Goal: Task Accomplishment & Management: Use online tool/utility

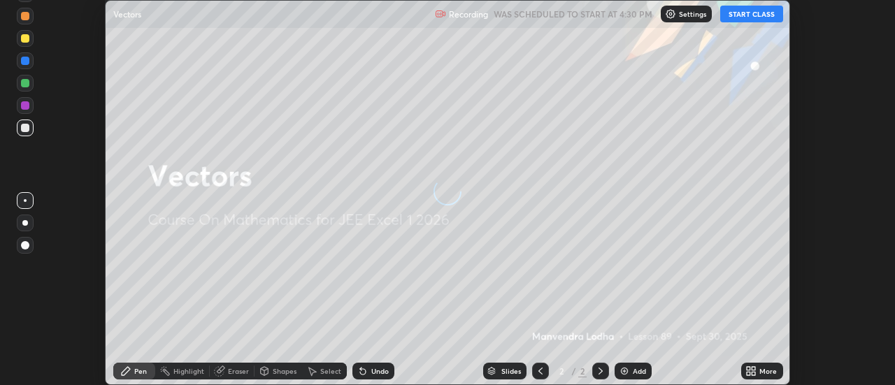
scroll to position [385, 894]
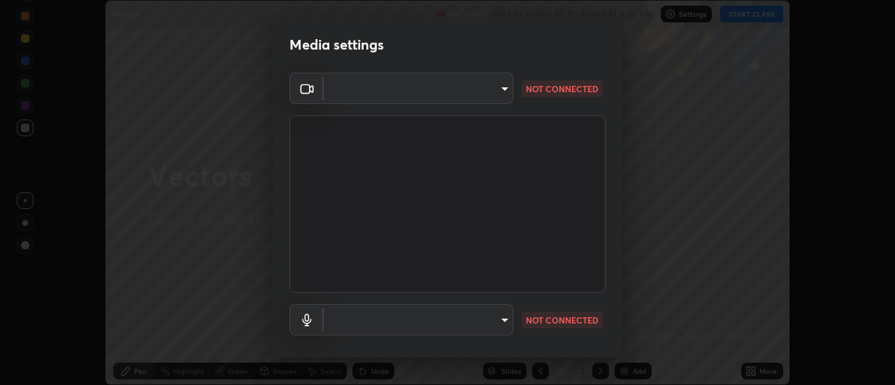
type input "7cd0ed95eba09456d19ed63346f1d3b03486074fee434c8a7858a8914b95879e"
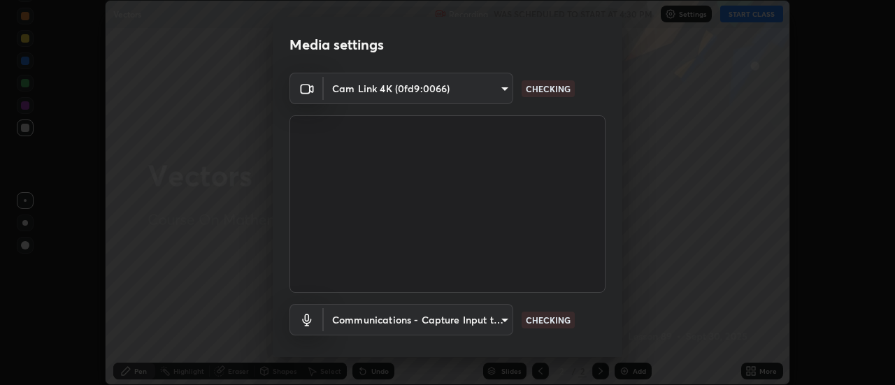
scroll to position [73, 0]
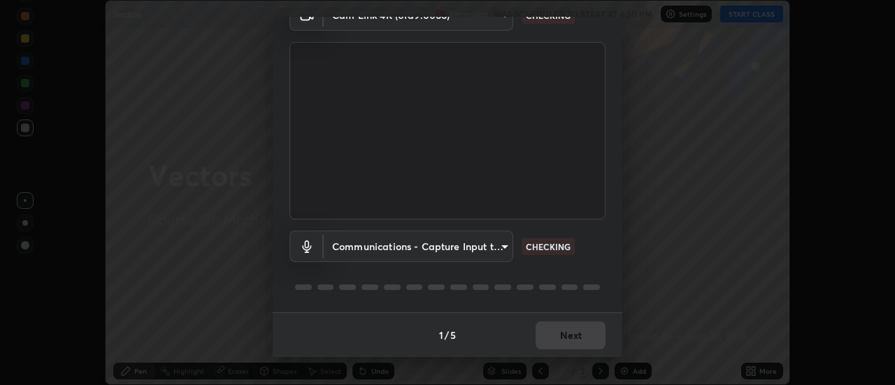
click at [347, 250] on body "Erase all Vectors Recording WAS SCHEDULED TO START AT 4:30 PM Settings START CL…" at bounding box center [447, 192] width 895 height 385
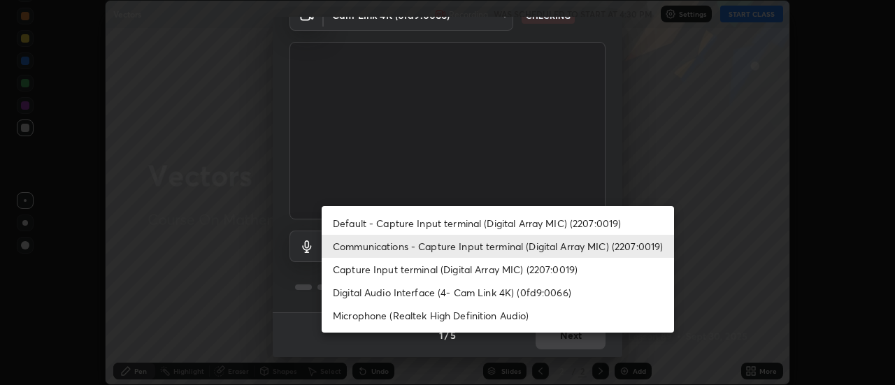
click at [349, 270] on li "Capture Input terminal (Digital Array MIC) (2207:0019)" at bounding box center [497, 269] width 352 height 23
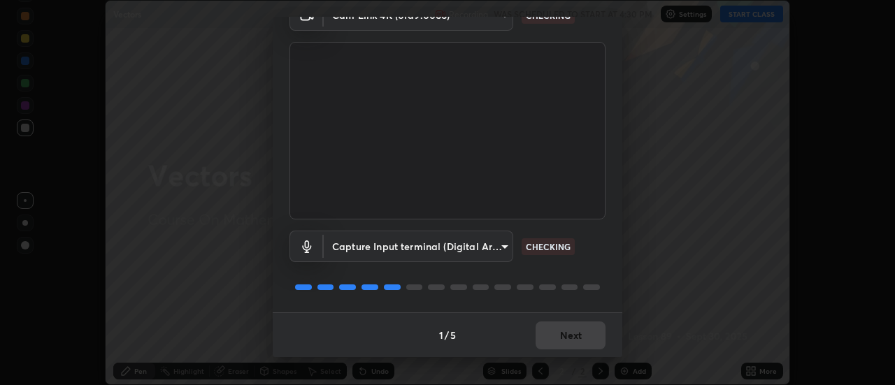
click at [351, 250] on body "Erase all Vectors Recording WAS SCHEDULED TO START AT 4:30 PM Settings START CL…" at bounding box center [447, 192] width 895 height 385
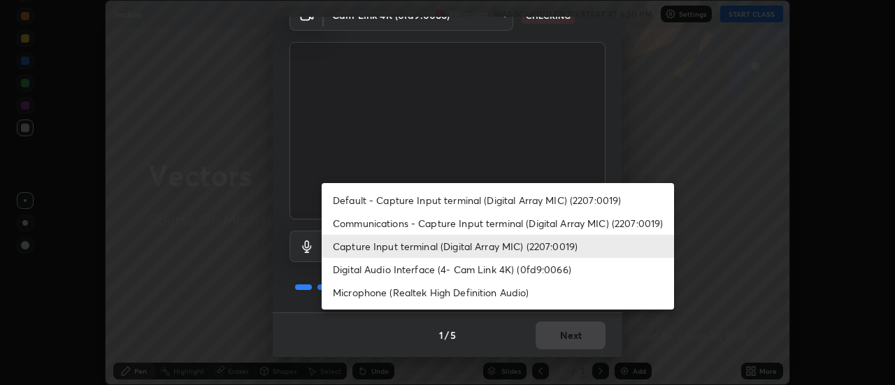
click at [370, 199] on li "Default - Capture Input terminal (Digital Array MIC) (2207:0019)" at bounding box center [497, 200] width 352 height 23
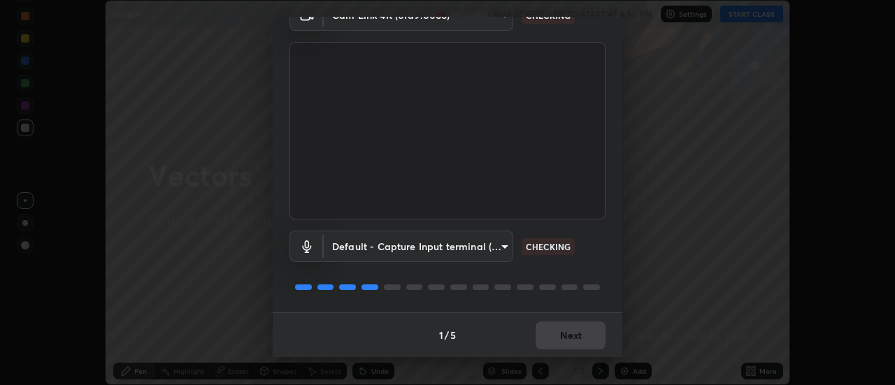
type input "default"
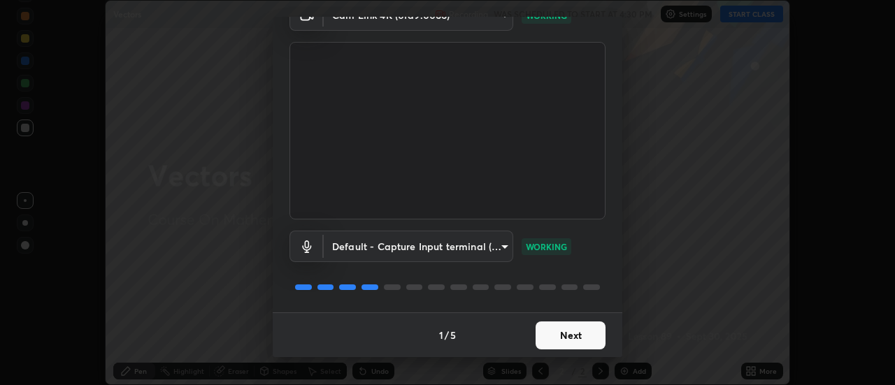
click at [553, 332] on button "Next" at bounding box center [570, 335] width 70 height 28
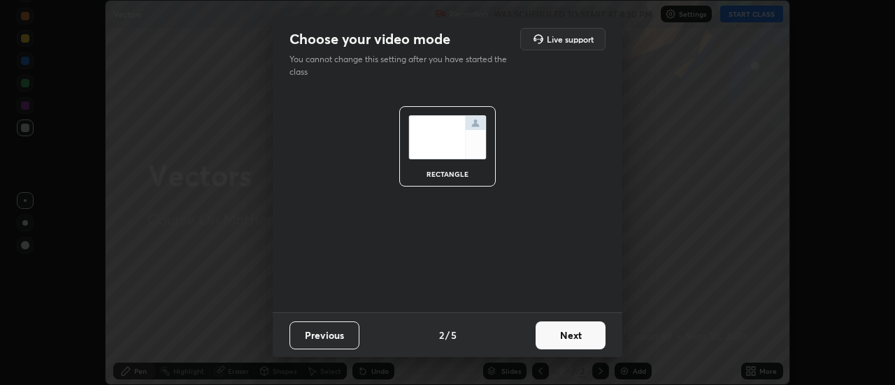
scroll to position [0, 0]
click at [565, 334] on button "Next" at bounding box center [570, 335] width 70 height 28
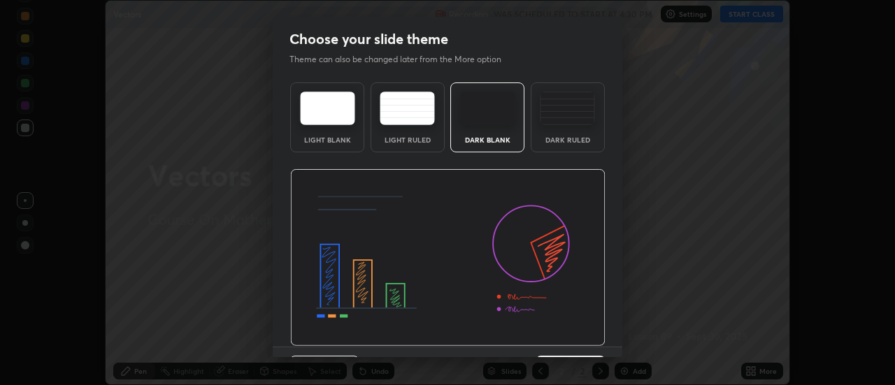
click at [577, 335] on img at bounding box center [447, 258] width 315 height 178
click at [587, 338] on img at bounding box center [447, 258] width 315 height 178
click at [591, 341] on img at bounding box center [447, 258] width 315 height 178
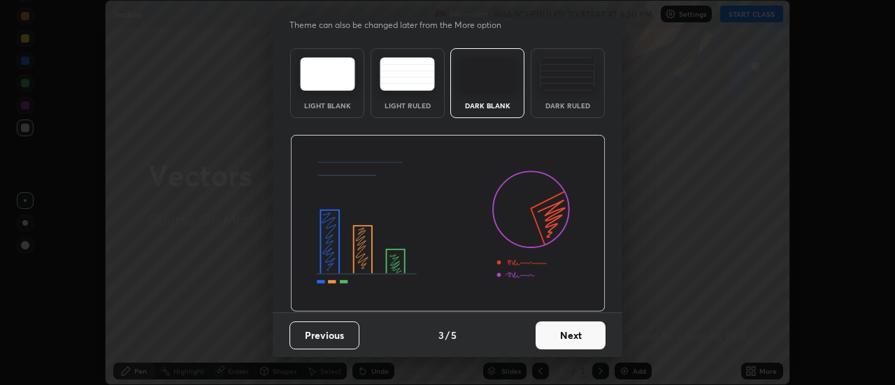
click at [578, 329] on button "Next" at bounding box center [570, 335] width 70 height 28
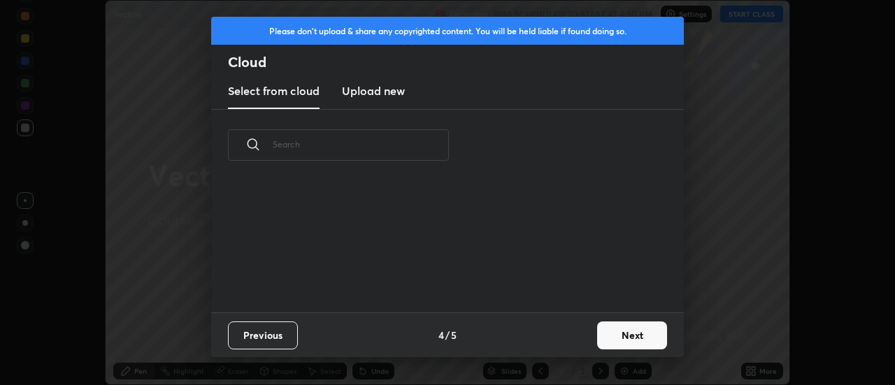
scroll to position [0, 0]
click at [584, 340] on div "Previous 4 / 5 Next" at bounding box center [447, 334] width 472 height 45
click at [598, 340] on button "Next" at bounding box center [632, 335] width 70 height 28
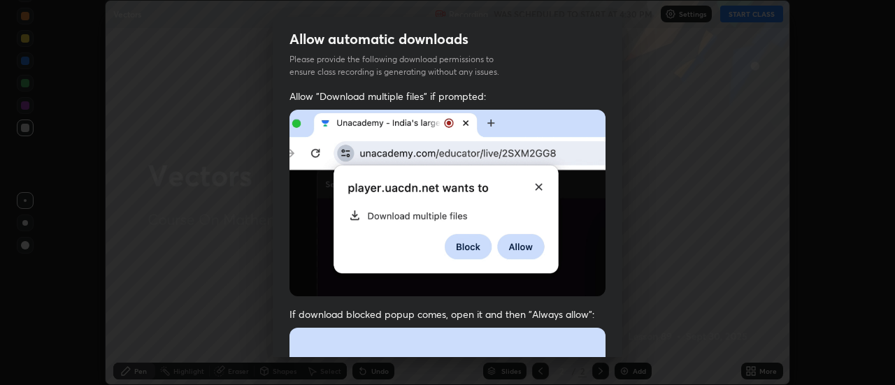
click at [604, 340] on div "Allow "Download multiple files" if prompted: If download blocked popup comes, o…" at bounding box center [447, 383] width 349 height 588
click at [610, 334] on div "Allow "Download multiple files" if prompted: If download blocked popup comes, o…" at bounding box center [447, 383] width 349 height 588
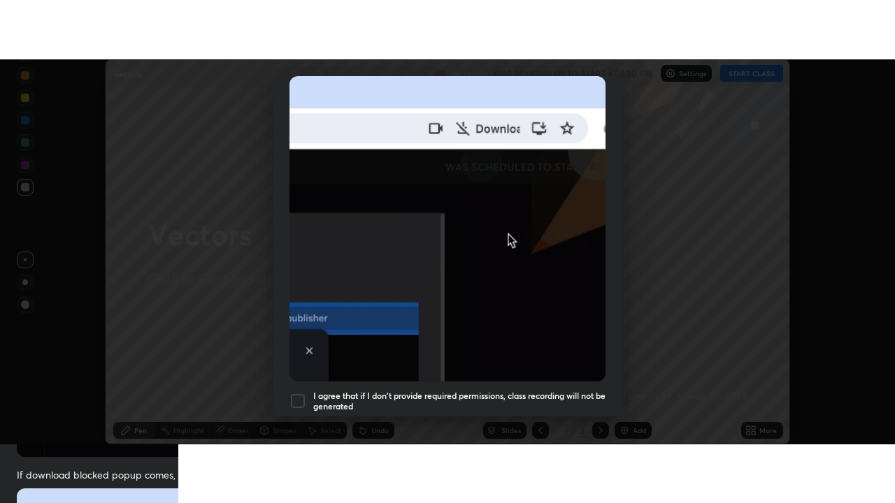
scroll to position [359, 0]
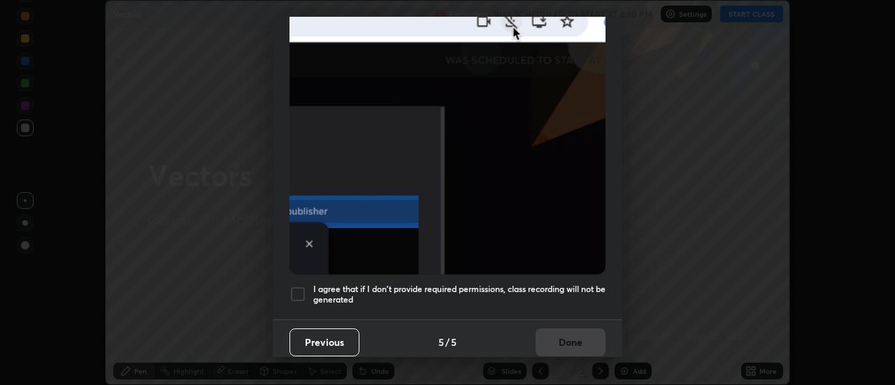
click at [571, 285] on h5 "I agree that if I don't provide required permissions, class recording will not …" at bounding box center [459, 295] width 292 height 22
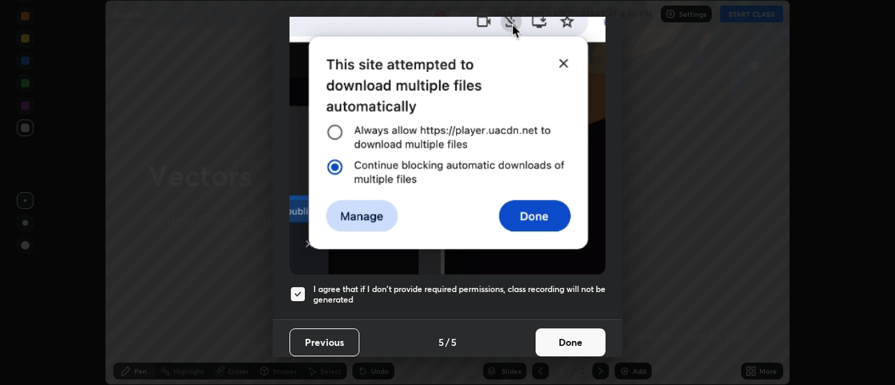
click at [581, 328] on button "Done" at bounding box center [570, 342] width 70 height 28
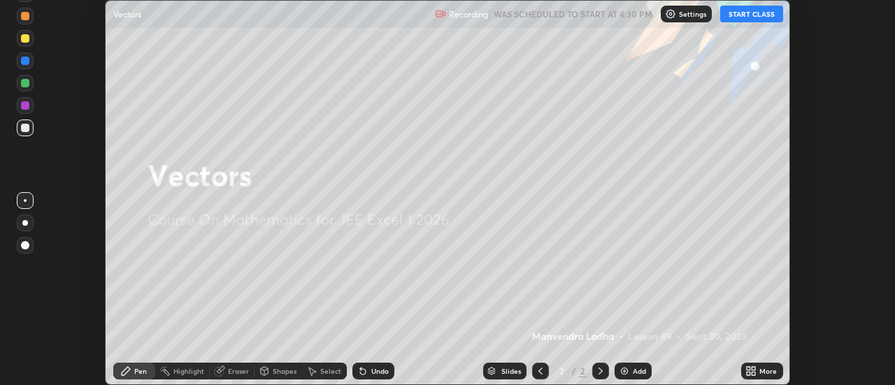
click at [749, 375] on icon at bounding box center [747, 373] width 3 height 3
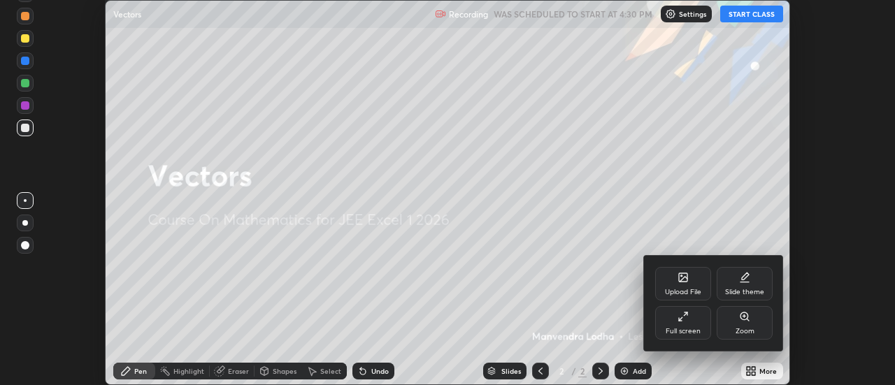
click at [692, 317] on div "Full screen" at bounding box center [683, 323] width 56 height 34
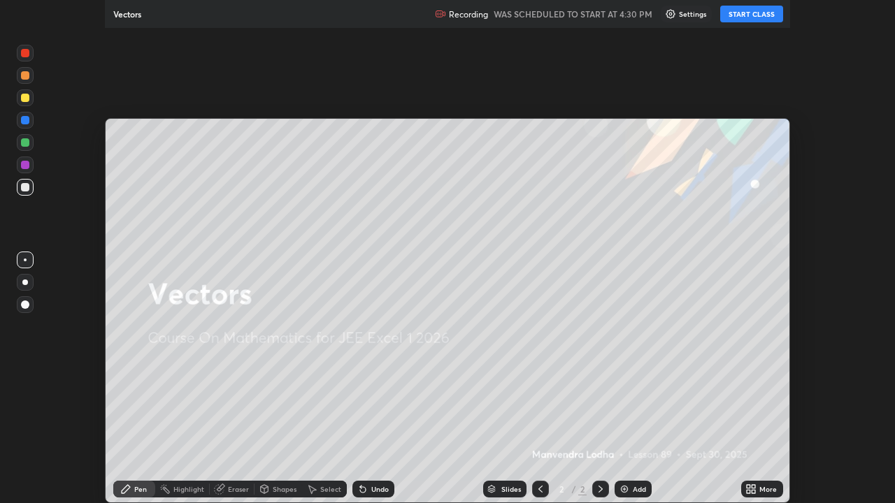
scroll to position [503, 895]
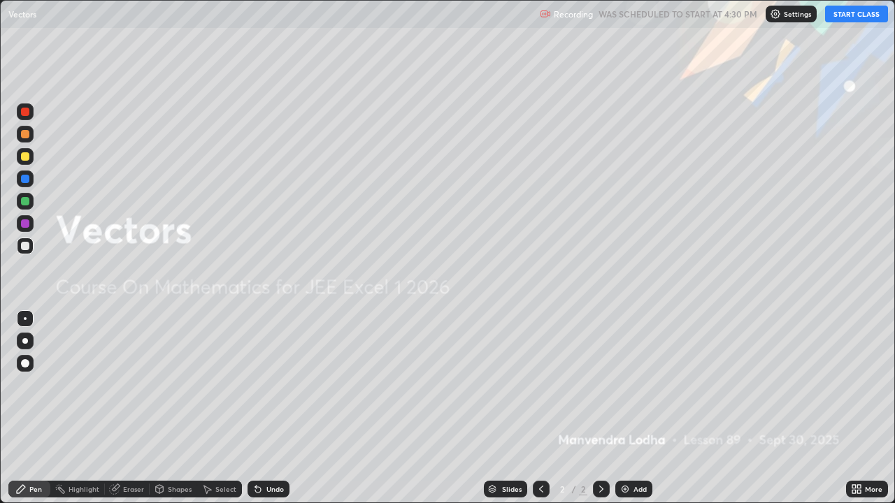
click at [840, 17] on button "START CLASS" at bounding box center [856, 14] width 63 height 17
click at [626, 384] on img at bounding box center [624, 489] width 11 height 11
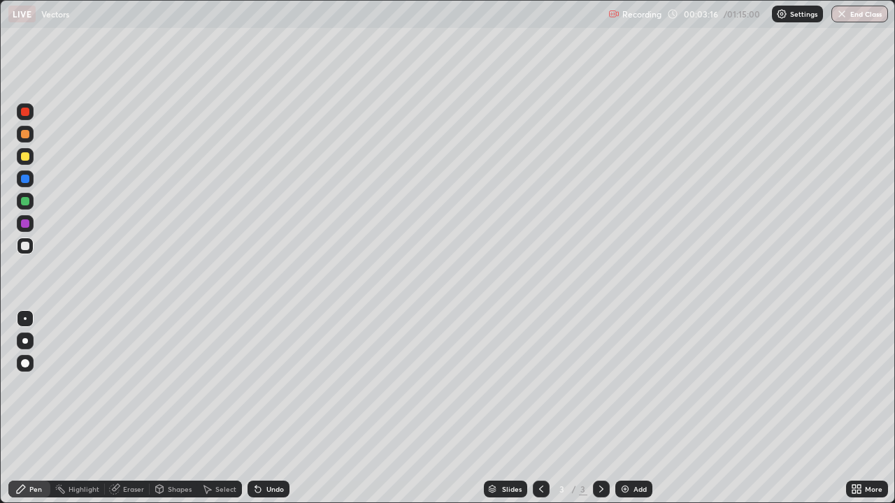
click at [23, 157] on div at bounding box center [25, 156] width 8 height 8
click at [27, 245] on div at bounding box center [25, 246] width 8 height 8
click at [27, 203] on div at bounding box center [25, 201] width 8 height 8
click at [27, 158] on div at bounding box center [25, 156] width 8 height 8
click at [622, 384] on img at bounding box center [624, 489] width 11 height 11
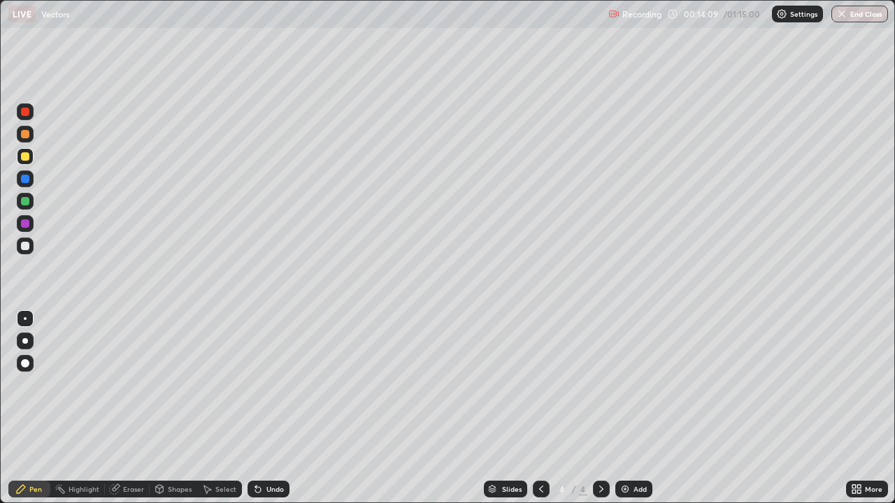
click at [26, 247] on div at bounding box center [25, 246] width 8 height 8
click at [26, 203] on div at bounding box center [25, 201] width 8 height 8
click at [23, 243] on div at bounding box center [25, 246] width 8 height 8
click at [24, 203] on div at bounding box center [25, 201] width 8 height 8
click at [24, 224] on div at bounding box center [25, 223] width 8 height 8
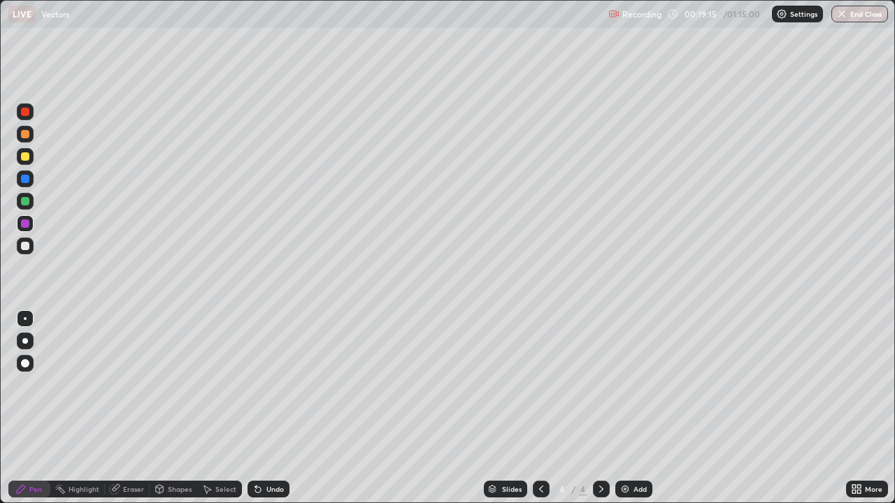
click at [26, 247] on div at bounding box center [25, 246] width 8 height 8
click at [25, 225] on div at bounding box center [25, 223] width 8 height 8
click at [23, 201] on div at bounding box center [25, 201] width 8 height 8
click at [622, 384] on img at bounding box center [624, 489] width 11 height 11
click at [23, 160] on div at bounding box center [25, 156] width 8 height 8
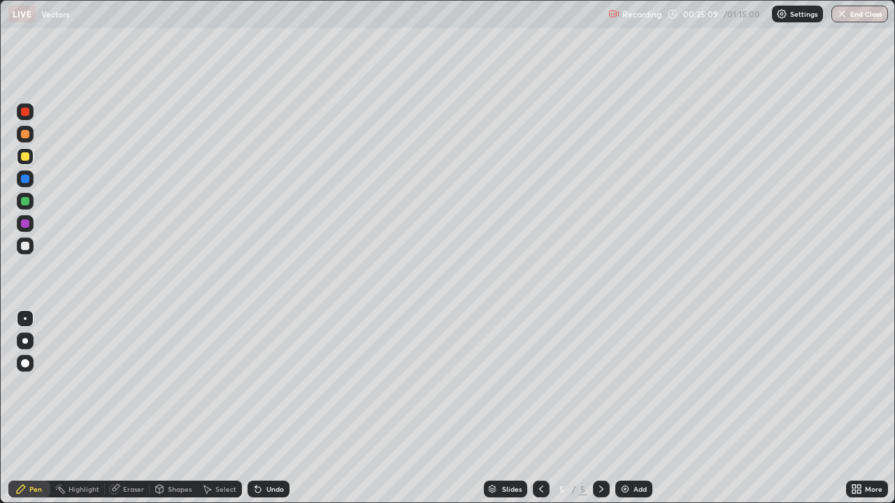
click at [26, 206] on div at bounding box center [25, 201] width 17 height 17
click at [626, 384] on img at bounding box center [624, 489] width 11 height 11
click at [24, 159] on div at bounding box center [25, 156] width 8 height 8
click at [25, 200] on div at bounding box center [25, 201] width 8 height 8
click at [24, 246] on div at bounding box center [25, 246] width 8 height 8
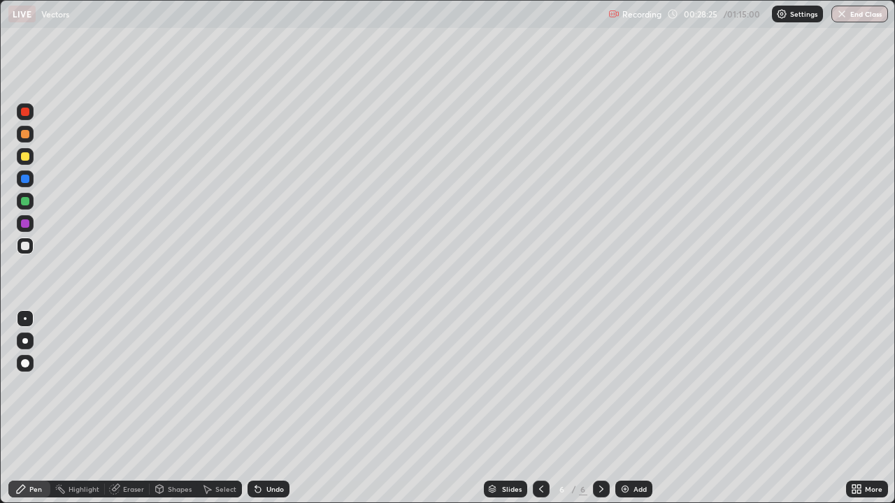
click at [24, 205] on div at bounding box center [25, 201] width 8 height 8
click at [29, 245] on div at bounding box center [25, 246] width 8 height 8
click at [27, 177] on div at bounding box center [25, 179] width 8 height 8
click at [26, 224] on div at bounding box center [25, 223] width 8 height 8
click at [630, 384] on div "Add" at bounding box center [633, 489] width 37 height 17
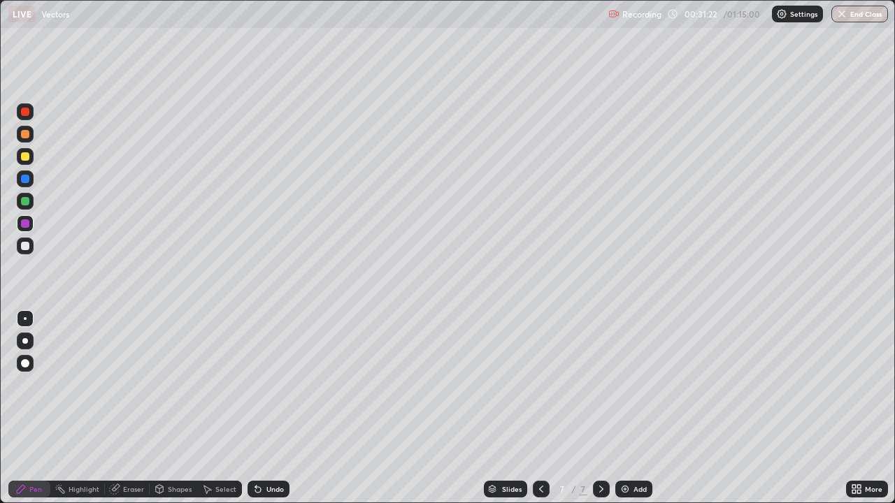
click at [26, 157] on div at bounding box center [25, 156] width 8 height 8
click at [24, 245] on div at bounding box center [25, 246] width 8 height 8
click at [23, 202] on div at bounding box center [25, 201] width 8 height 8
click at [124, 384] on div "Eraser" at bounding box center [127, 489] width 45 height 17
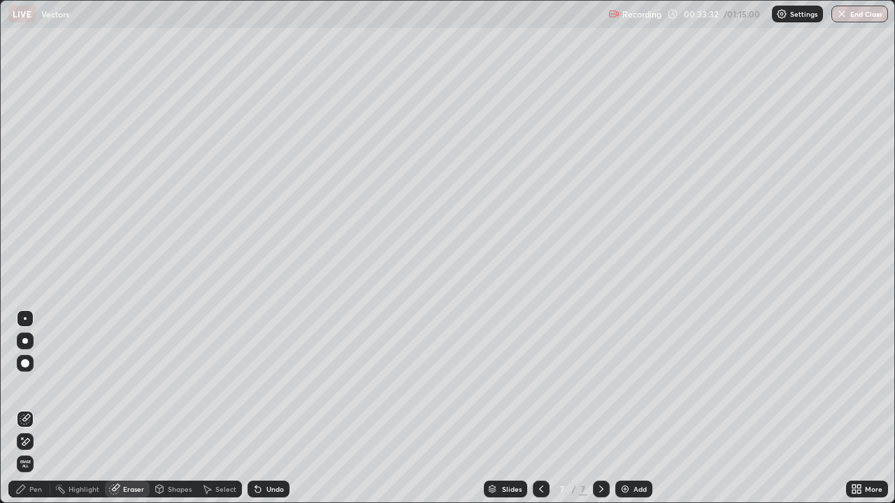
click at [31, 361] on div at bounding box center [25, 363] width 17 height 17
click at [30, 384] on div "Pen" at bounding box center [35, 489] width 13 height 7
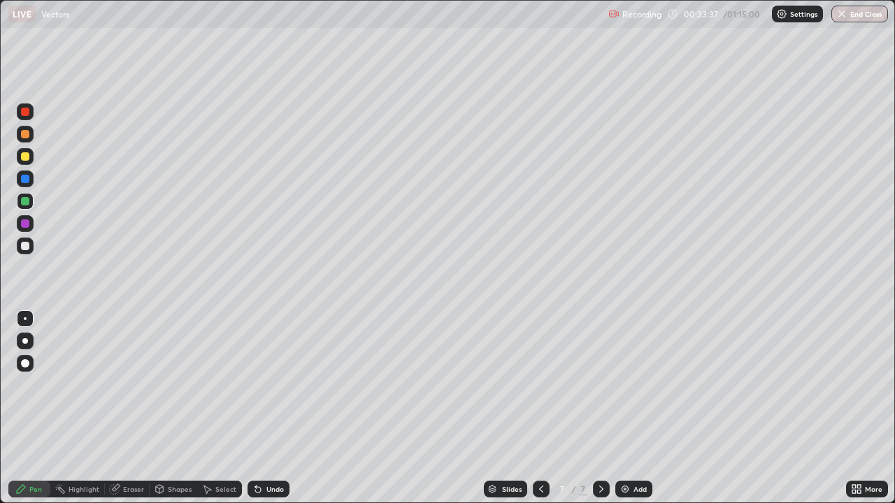
click at [25, 247] on div at bounding box center [25, 246] width 8 height 8
click at [270, 384] on div "Undo" at bounding box center [274, 489] width 17 height 7
click at [541, 384] on icon at bounding box center [540, 489] width 11 height 11
click at [600, 384] on icon at bounding box center [600, 489] width 11 height 11
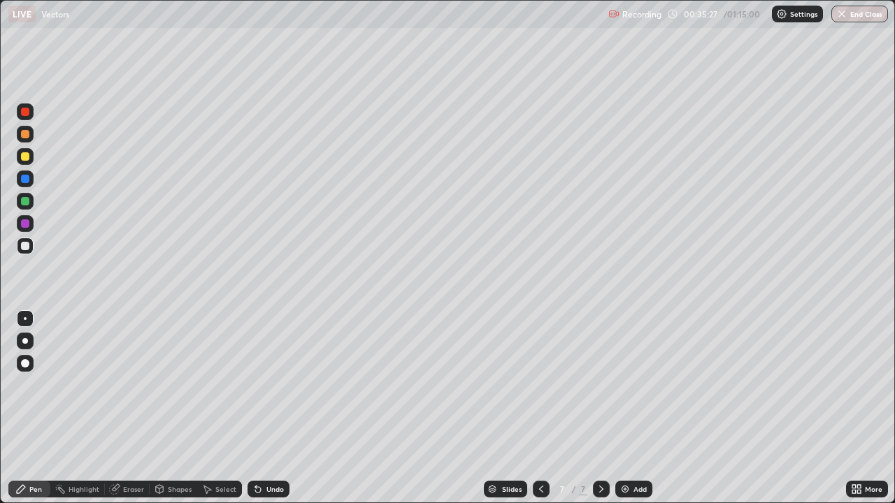
click at [628, 384] on img at bounding box center [624, 489] width 11 height 11
click at [21, 158] on div at bounding box center [25, 156] width 8 height 8
click at [24, 203] on div at bounding box center [25, 201] width 8 height 8
click at [27, 249] on div at bounding box center [25, 246] width 8 height 8
click at [541, 384] on icon at bounding box center [540, 489] width 11 height 11
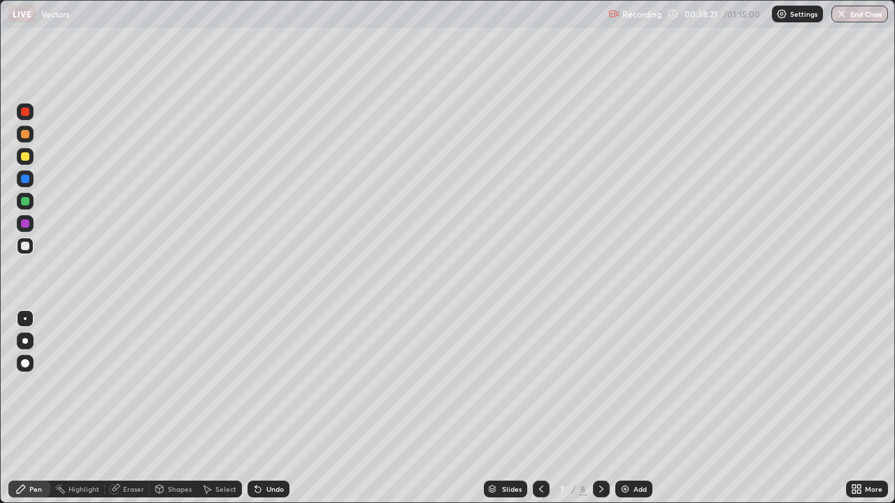
click at [600, 384] on icon at bounding box center [600, 489] width 11 height 11
click at [24, 202] on div at bounding box center [25, 201] width 8 height 8
click at [623, 384] on img at bounding box center [624, 489] width 11 height 11
click at [28, 159] on div at bounding box center [25, 156] width 8 height 8
click at [25, 247] on div at bounding box center [25, 246] width 8 height 8
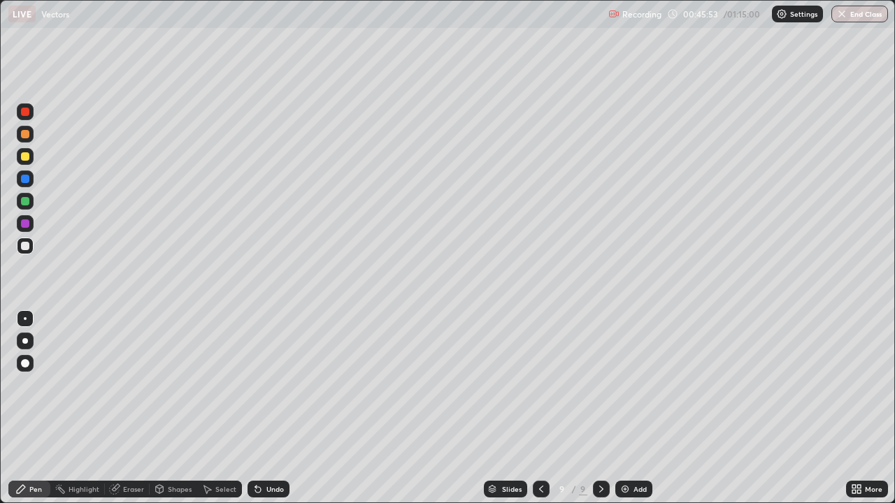
click at [25, 202] on div at bounding box center [25, 201] width 8 height 8
click at [263, 384] on div "Undo" at bounding box center [268, 489] width 42 height 17
click at [131, 384] on div "Eraser" at bounding box center [133, 489] width 21 height 7
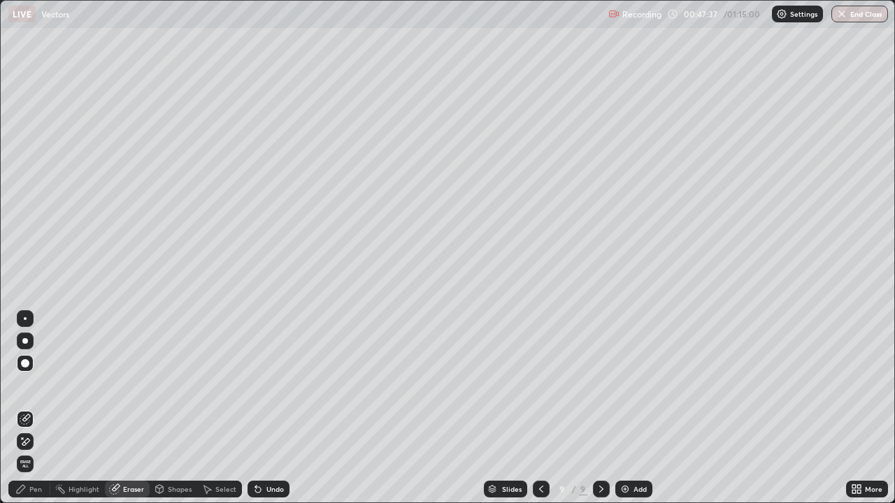
click at [31, 384] on div "Pen" at bounding box center [35, 489] width 13 height 7
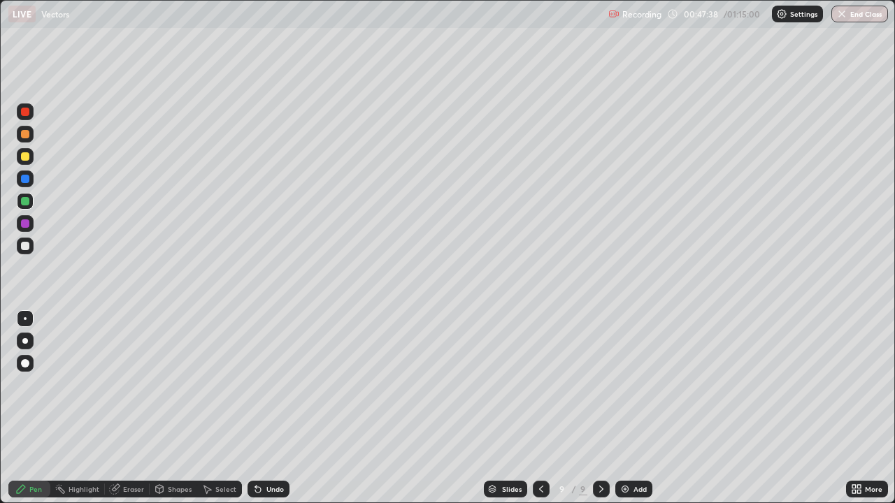
click at [24, 247] on div at bounding box center [25, 246] width 8 height 8
click at [632, 384] on div "Add" at bounding box center [633, 489] width 37 height 17
click at [24, 154] on div at bounding box center [25, 156] width 8 height 8
click at [25, 248] on div at bounding box center [25, 246] width 8 height 8
click at [275, 384] on div "Undo" at bounding box center [274, 489] width 17 height 7
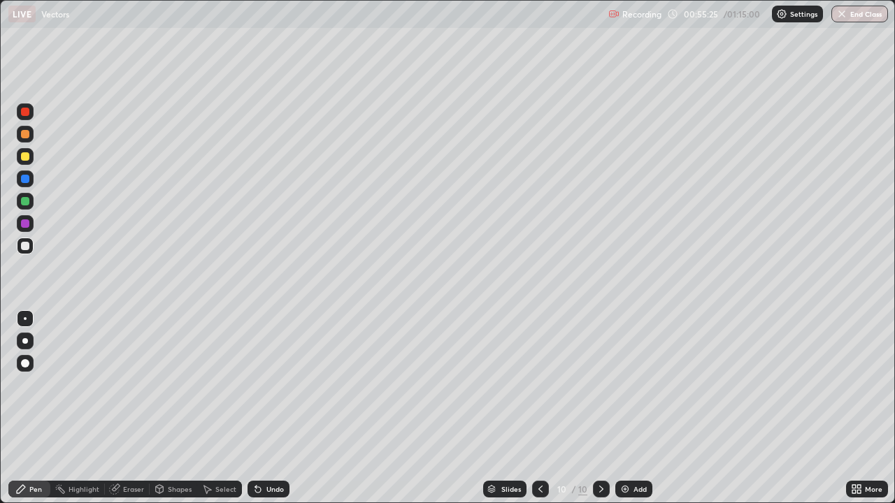
click at [631, 384] on div "Add" at bounding box center [633, 489] width 37 height 17
click at [25, 157] on div at bounding box center [25, 156] width 8 height 8
click at [25, 246] on div at bounding box center [25, 246] width 8 height 8
click at [268, 384] on div "Undo" at bounding box center [274, 489] width 17 height 7
click at [621, 384] on img at bounding box center [624, 489] width 11 height 11
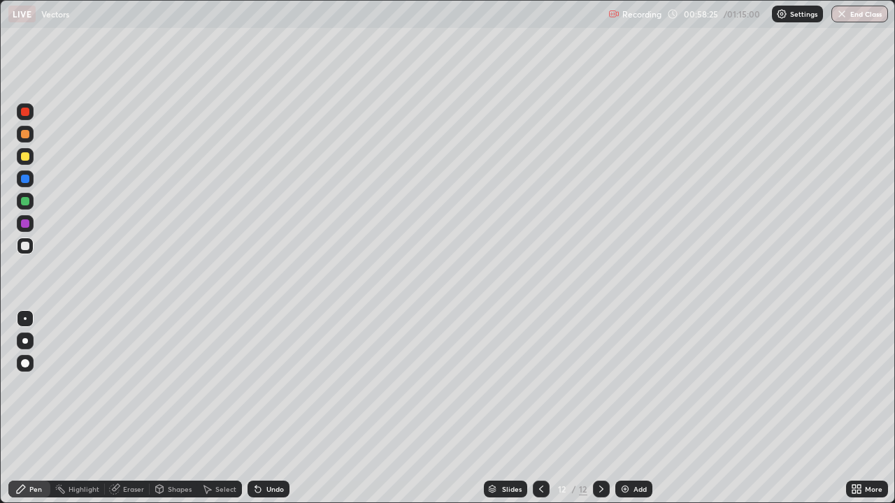
click at [25, 157] on div at bounding box center [25, 156] width 8 height 8
click at [27, 247] on div at bounding box center [25, 246] width 8 height 8
click at [628, 384] on img at bounding box center [624, 489] width 11 height 11
click at [24, 157] on div at bounding box center [25, 156] width 8 height 8
click at [24, 202] on div at bounding box center [25, 201] width 8 height 8
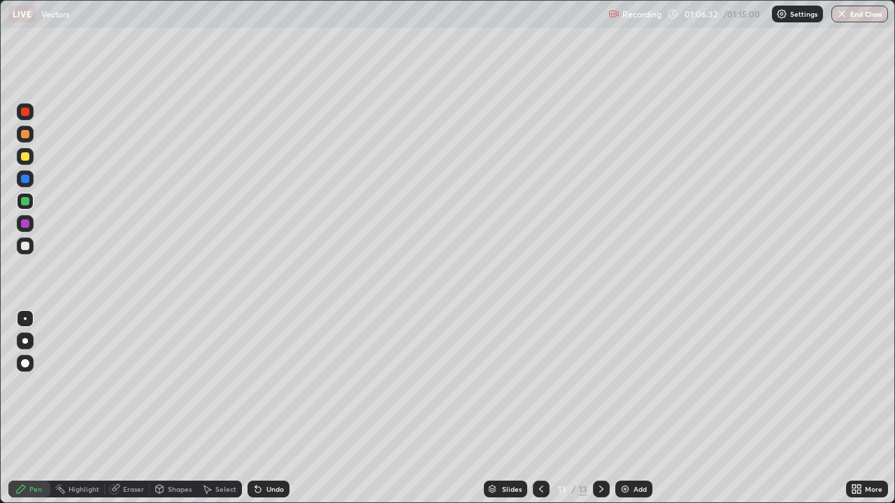
click at [628, 384] on img at bounding box center [624, 489] width 11 height 11
click at [24, 157] on div at bounding box center [25, 156] width 8 height 8
click at [24, 247] on div at bounding box center [25, 246] width 8 height 8
click at [281, 384] on div "Undo" at bounding box center [274, 489] width 17 height 7
click at [270, 384] on div "Undo" at bounding box center [274, 489] width 17 height 7
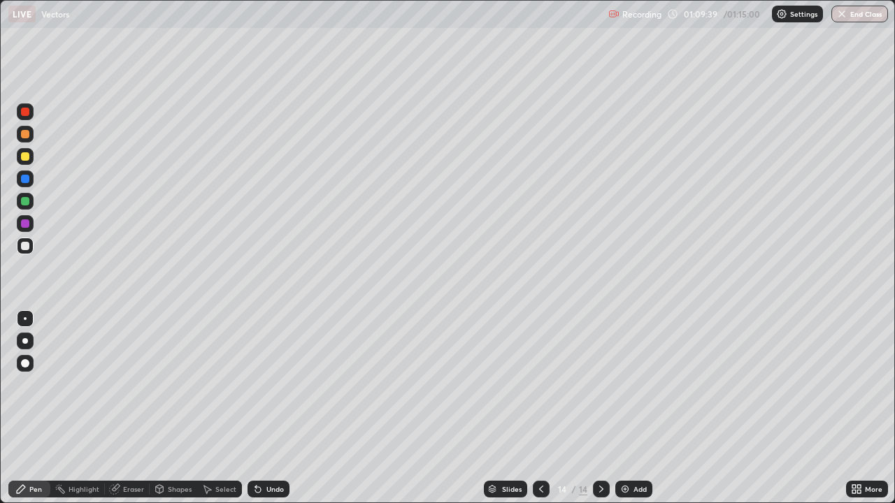
click at [267, 384] on div "Undo" at bounding box center [274, 489] width 17 height 7
click at [266, 384] on div "Undo" at bounding box center [274, 489] width 17 height 7
click at [265, 384] on div "Undo" at bounding box center [268, 489] width 42 height 17
click at [269, 384] on div "Undo" at bounding box center [268, 489] width 42 height 17
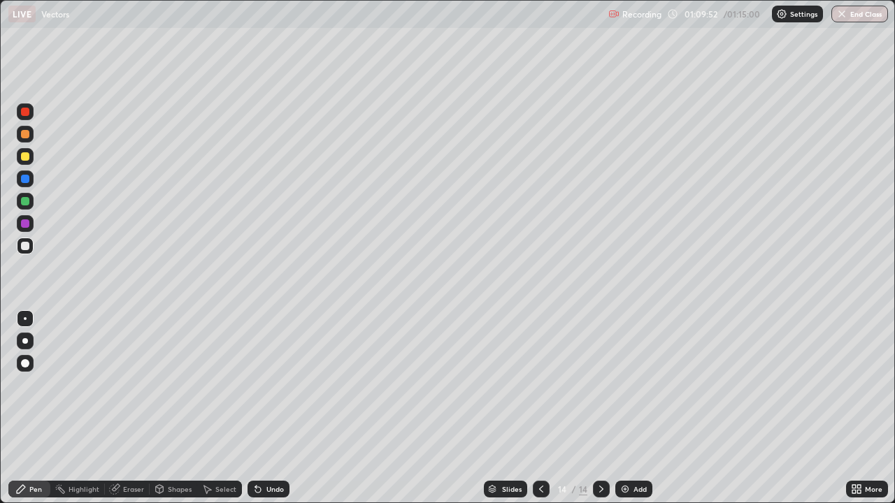
click at [23, 202] on div at bounding box center [25, 201] width 8 height 8
click at [847, 15] on img "button" at bounding box center [842, 13] width 11 height 11
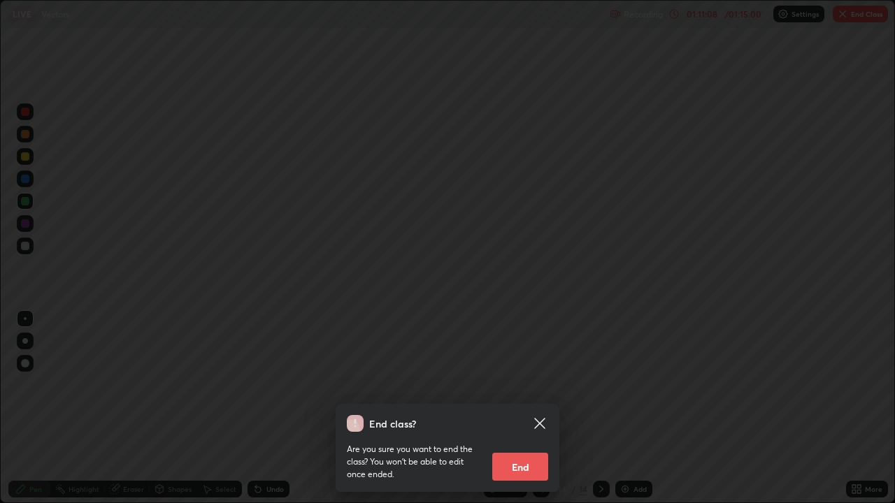
click at [520, 384] on button "End" at bounding box center [520, 467] width 56 height 28
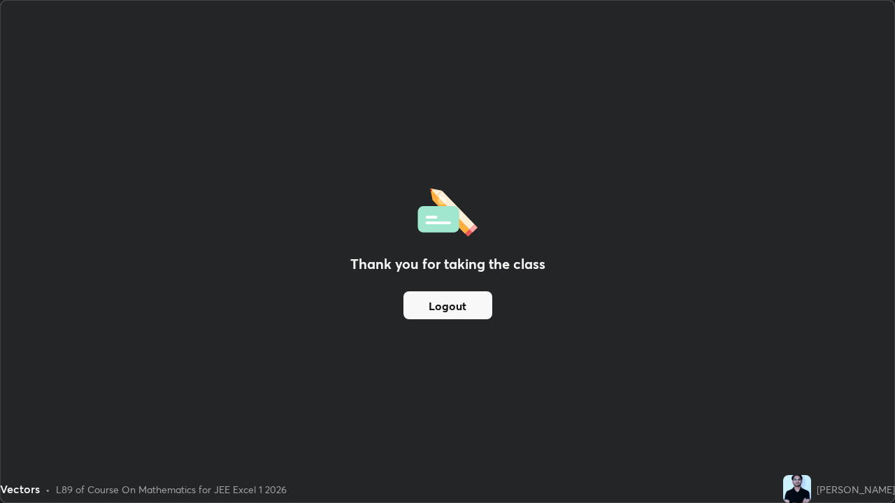
click at [429, 307] on button "Logout" at bounding box center [447, 305] width 89 height 28
click at [432, 305] on button "Logout" at bounding box center [447, 305] width 89 height 28
